Goal: Task Accomplishment & Management: Manage account settings

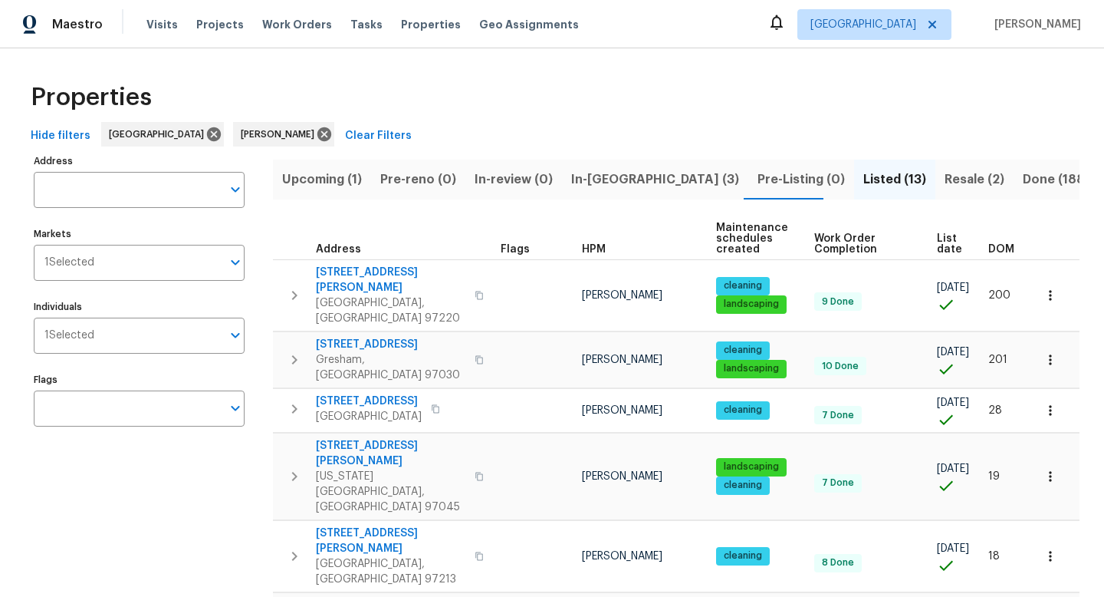
scroll to position [125, 0]
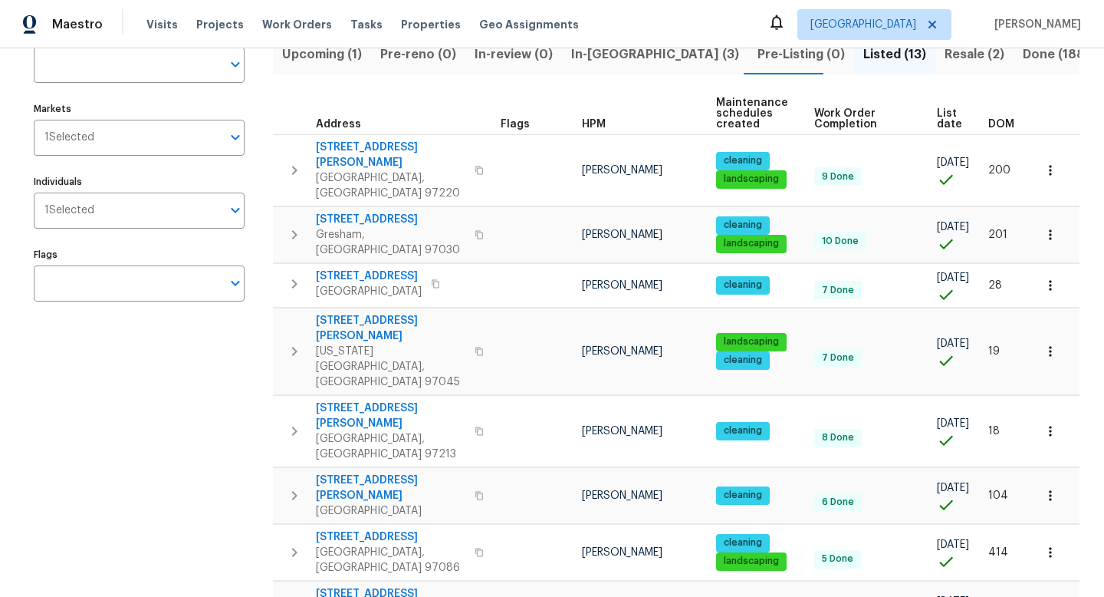
click at [130, 454] on div "Address Address Markets 1 Selected Markets Individuals 1 Selected Individuals F…" at bounding box center [149, 501] width 230 height 952
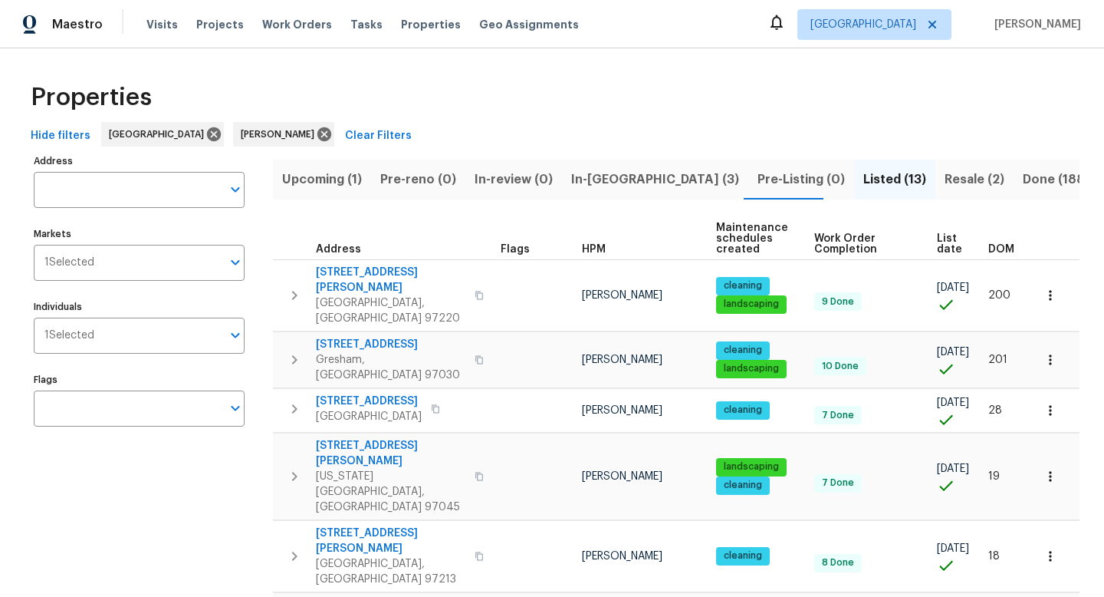
click at [340, 169] on span "Upcoming (1)" at bounding box center [322, 179] width 80 height 21
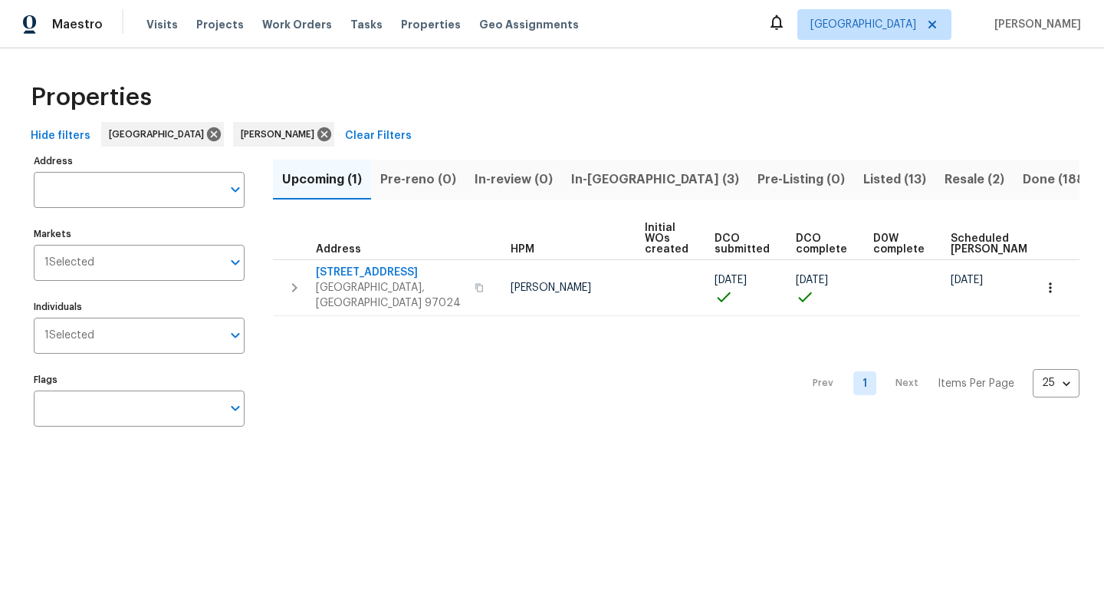
scroll to position [0, 59]
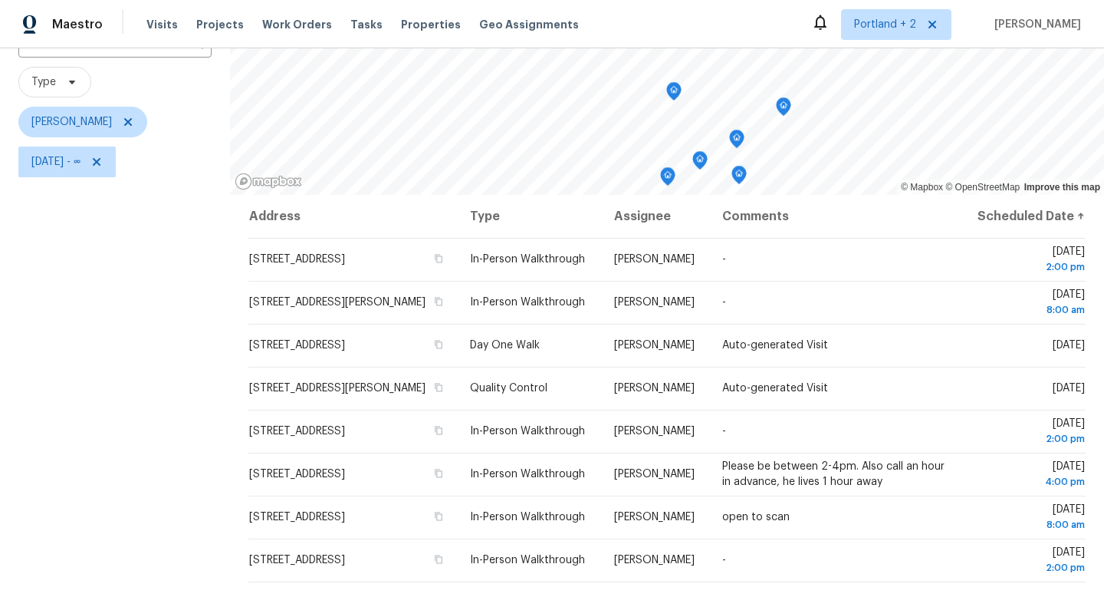
scroll to position [145, 0]
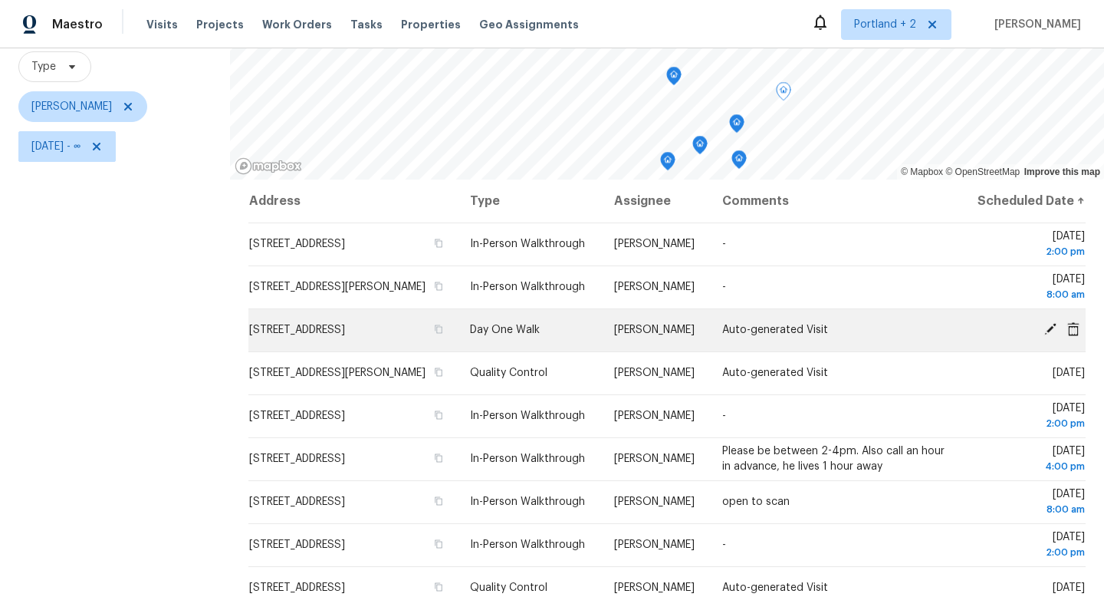
click at [1049, 335] on icon at bounding box center [1050, 329] width 12 height 12
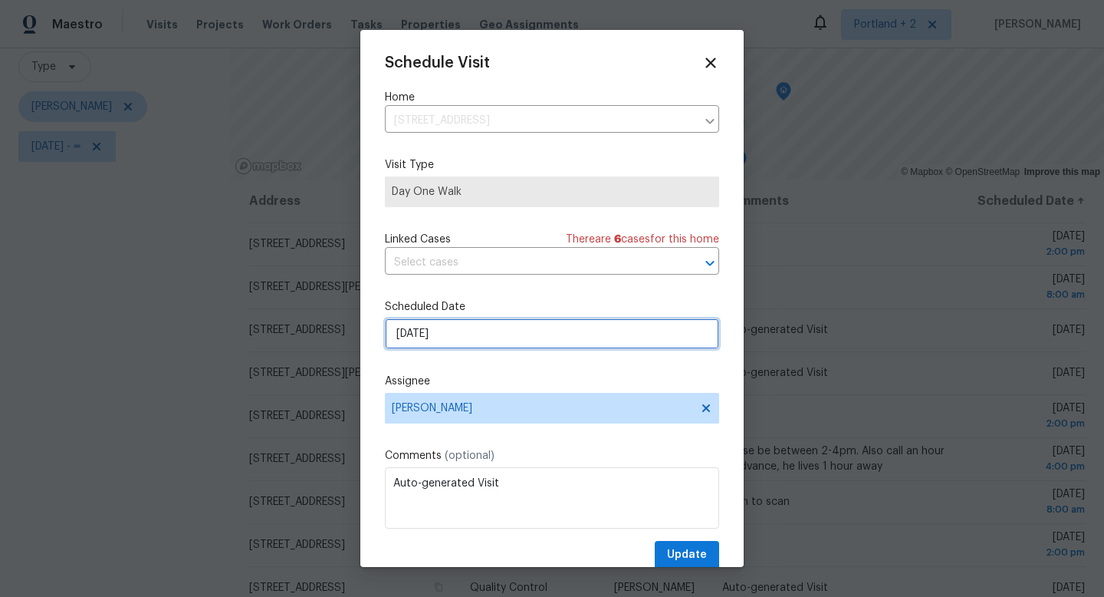
click at [512, 344] on input "[DATE]" at bounding box center [552, 333] width 334 height 31
select select "9"
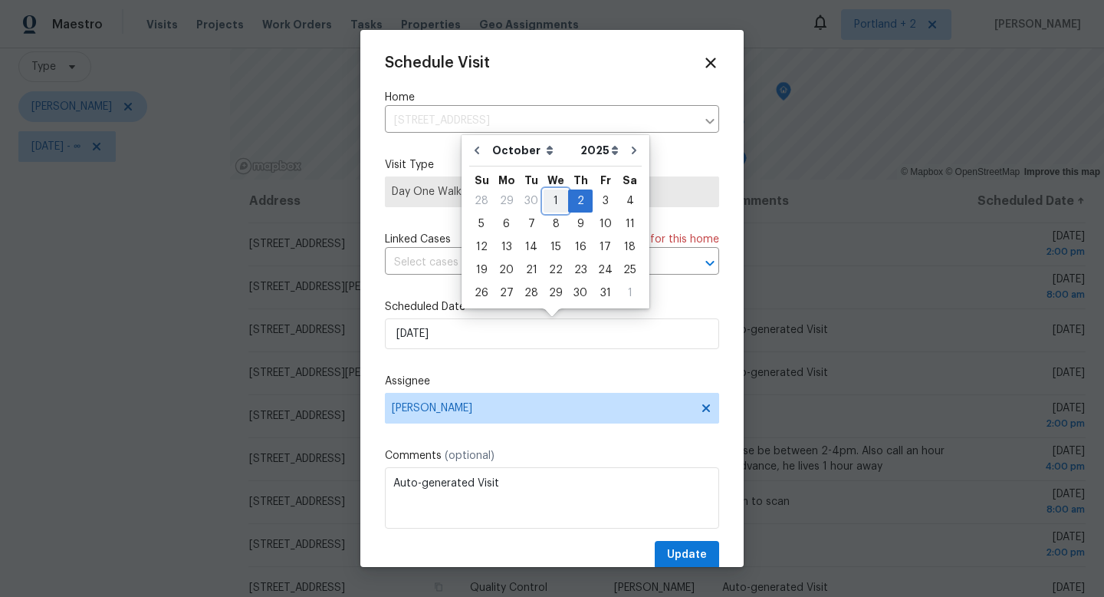
click at [551, 205] on div "1" at bounding box center [556, 200] width 25 height 21
type input "10/1/2025"
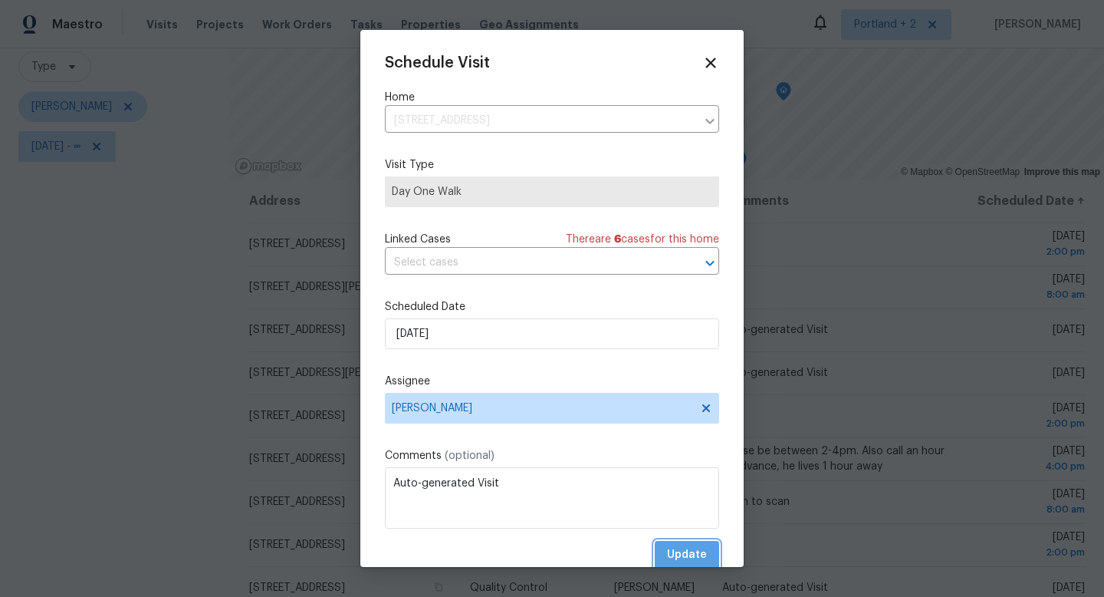
click at [689, 547] on span "Update" at bounding box center [687, 554] width 40 height 19
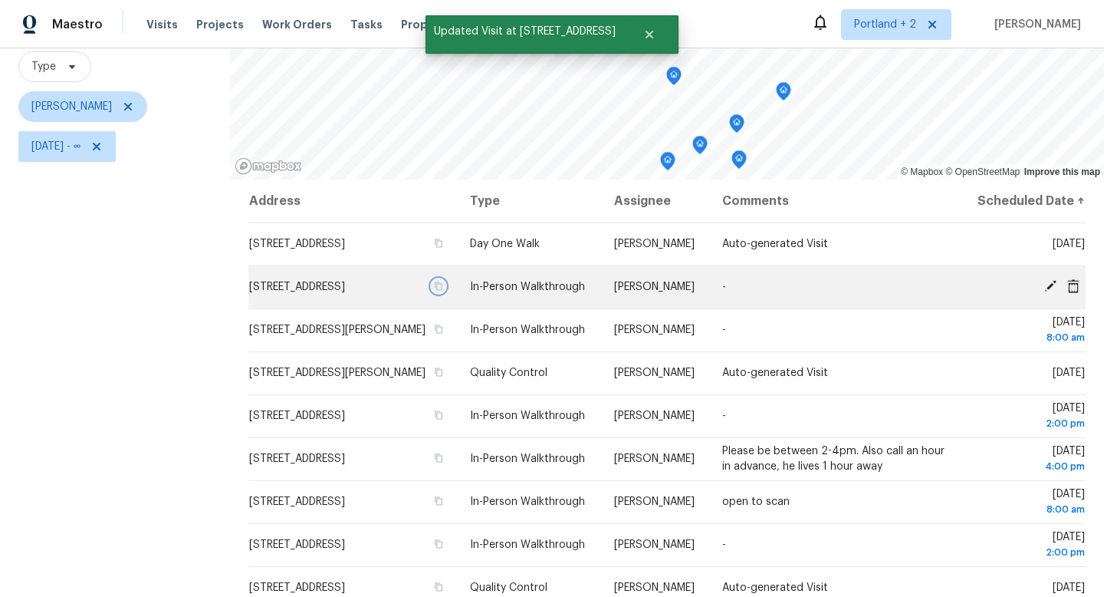
click at [443, 291] on icon "button" at bounding box center [438, 285] width 9 height 9
